Goal: Check status: Check status

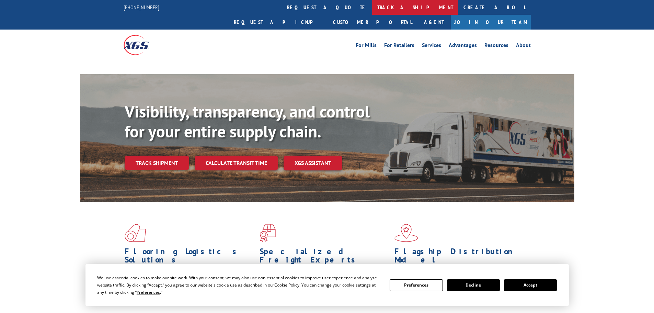
click at [372, 5] on link "track a shipment" at bounding box center [415, 7] width 86 height 15
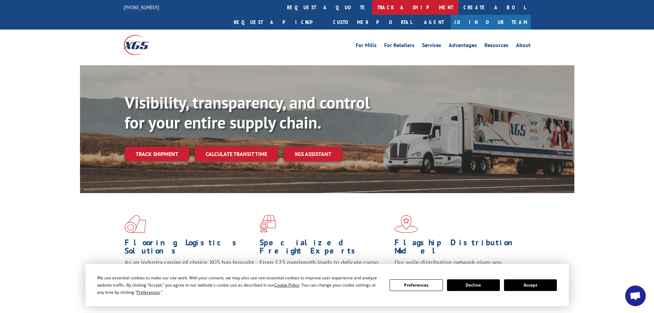
click at [372, 10] on link "track a shipment" at bounding box center [415, 7] width 86 height 15
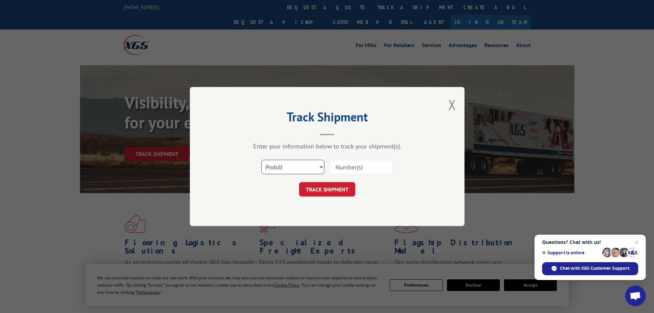
click at [273, 166] on select "Select category... Probill BOL PO" at bounding box center [292, 167] width 63 height 14
select select "bol"
click at [261, 160] on select "Select category... Probill BOL PO" at bounding box center [292, 167] width 63 height 14
click at [335, 167] on input at bounding box center [360, 167] width 63 height 14
paste input "5235683"
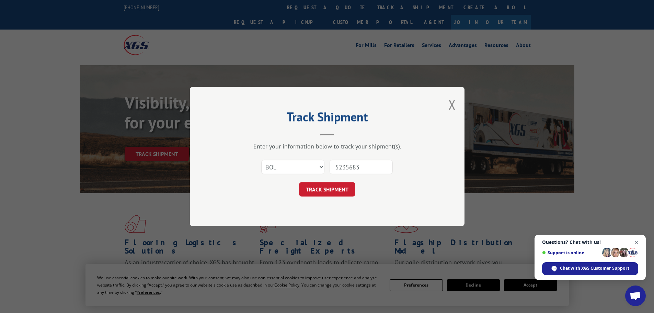
type input "5235683"
click at [636, 242] on span "Close chat" at bounding box center [636, 242] width 9 height 9
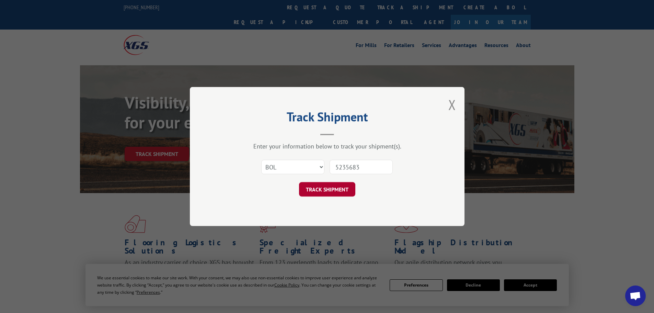
click at [322, 189] on button "TRACK SHIPMENT" at bounding box center [327, 189] width 56 height 14
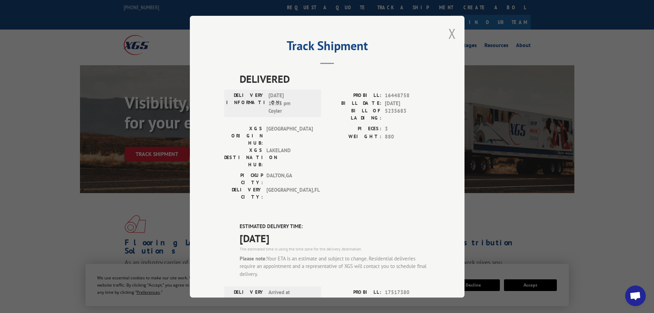
click at [448, 35] on button "Close modal" at bounding box center [452, 33] width 8 height 18
